Goal: Go to known website: Access a specific website the user already knows

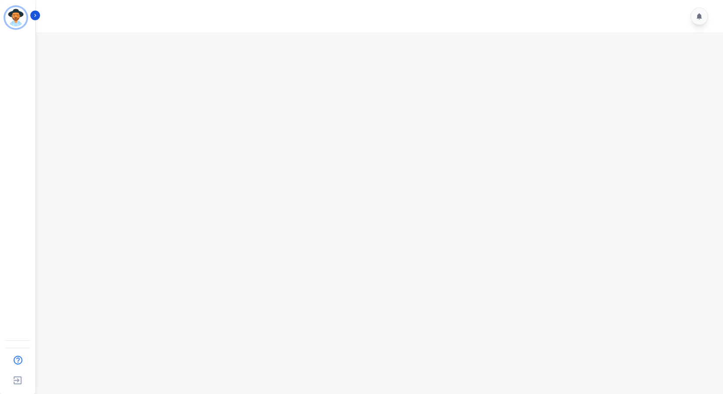
click at [314, 135] on main at bounding box center [378, 230] width 690 height 394
drag, startPoint x: 599, startPoint y: 151, endPoint x: 95, endPoint y: 6, distance: 524.5
click at [558, 141] on main at bounding box center [378, 230] width 690 height 394
click at [341, 191] on main at bounding box center [378, 230] width 690 height 394
